Goal: Navigation & Orientation: Find specific page/section

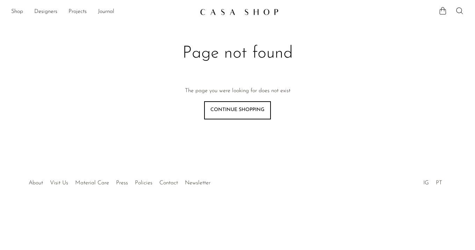
click at [213, 8] on link at bounding box center [238, 12] width 76 height 13
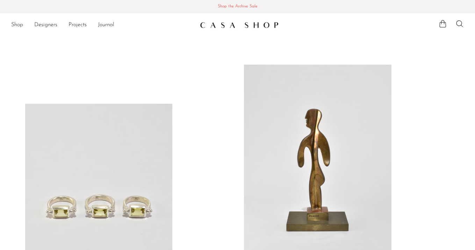
click at [223, 7] on span "Shop the Archive Sale" at bounding box center [238, 7] width 464 height 8
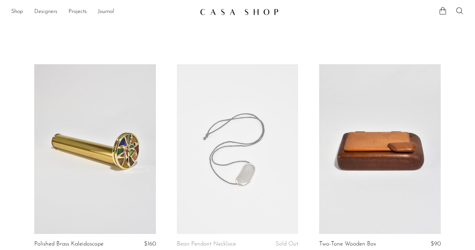
click at [40, 10] on link "Designers" at bounding box center [45, 11] width 23 height 9
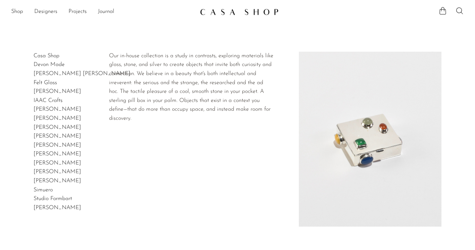
click at [50, 53] on link "Casa Shop" at bounding box center [47, 56] width 26 height 6
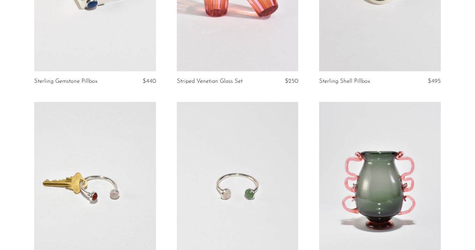
scroll to position [10, 0]
